Goal: Task Accomplishment & Management: Manage account settings

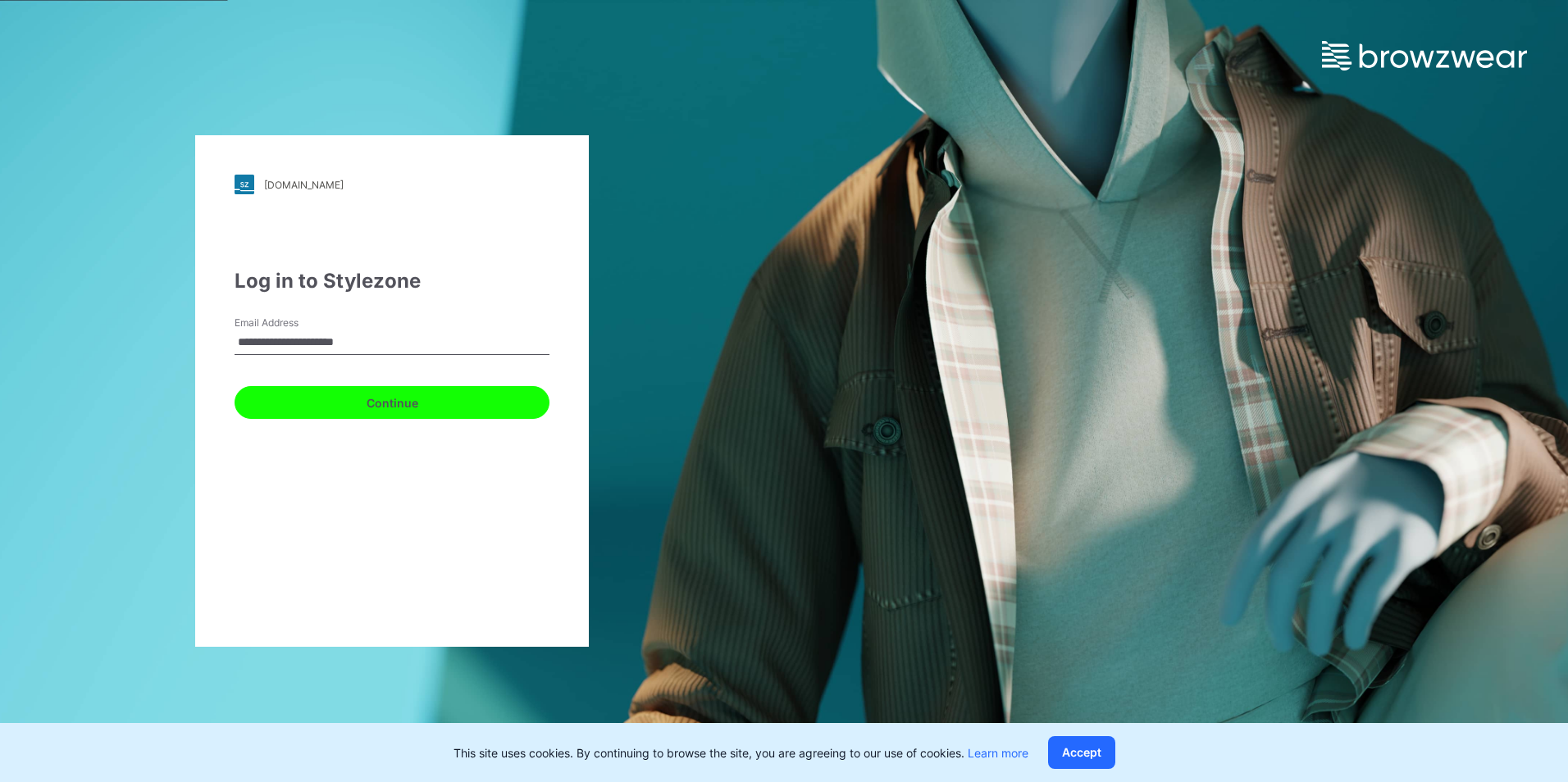
click at [381, 405] on button "Continue" at bounding box center [392, 402] width 315 height 33
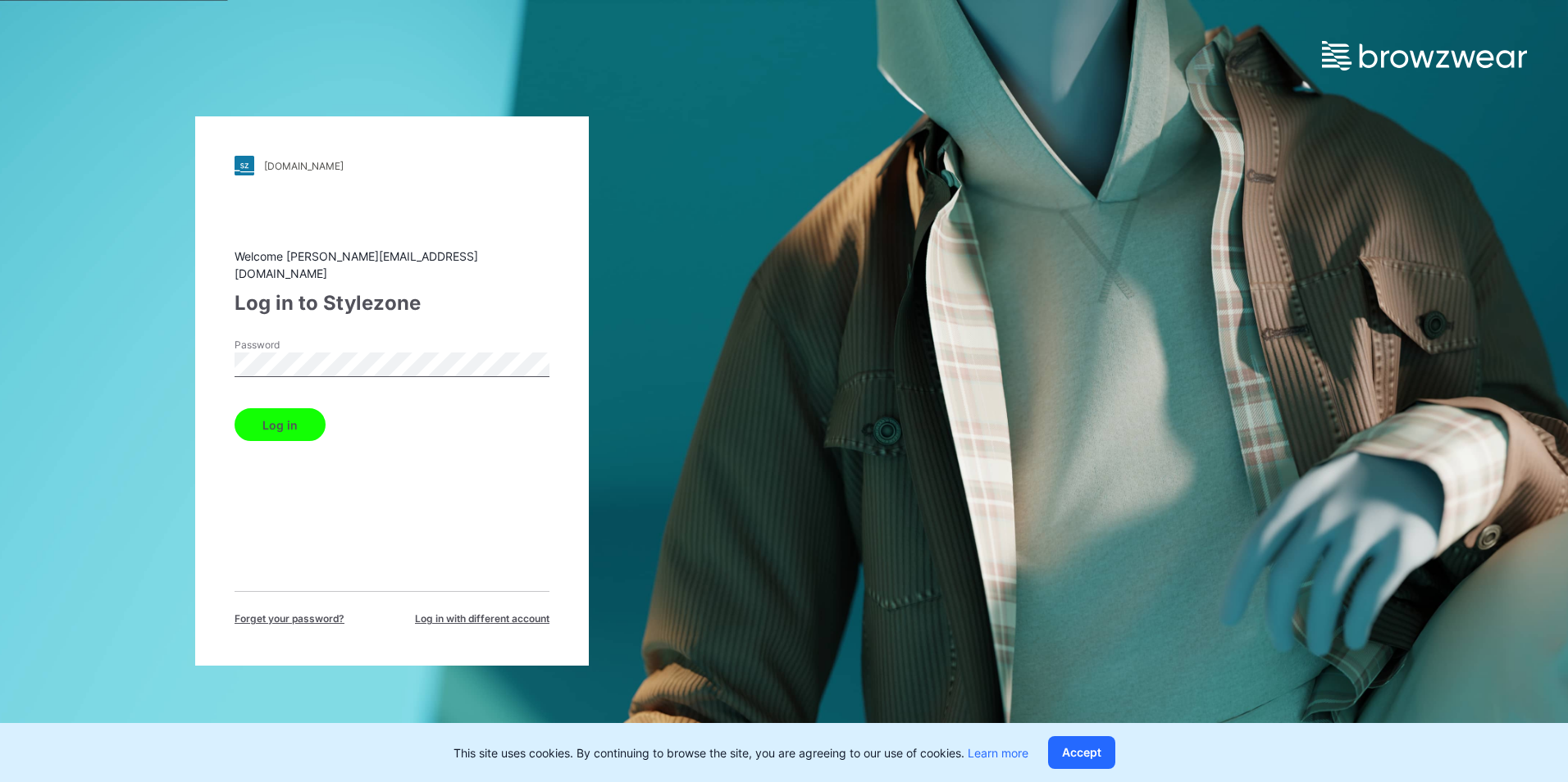
click at [454, 324] on div "Welcome [PERSON_NAME][EMAIL_ADDRESS][DOMAIN_NAME] Log in to Stylezone Password …" at bounding box center [392, 437] width 315 height 379
click at [283, 415] on button "Log in" at bounding box center [280, 424] width 91 height 33
click at [285, 422] on button "Log in" at bounding box center [280, 424] width 91 height 33
click at [284, 424] on button "Log in" at bounding box center [280, 424] width 91 height 33
